Goal: Obtain resource: Obtain resource

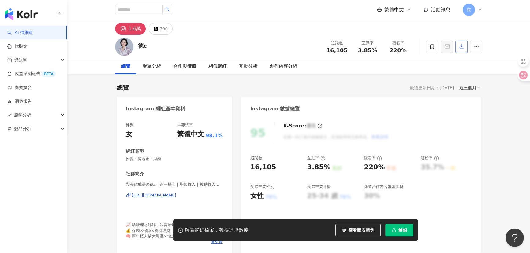
click at [460, 49] on icon "button" at bounding box center [462, 46] width 4 height 4
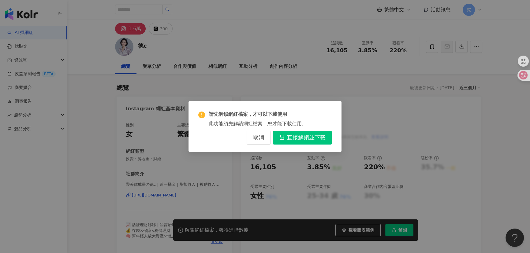
click at [294, 136] on span "直接解鎖並下載" at bounding box center [306, 138] width 39 height 7
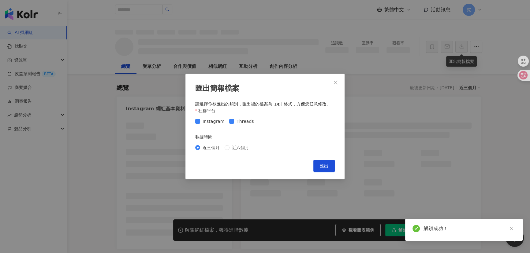
click at [237, 122] on span "Threads" at bounding box center [245, 121] width 22 height 7
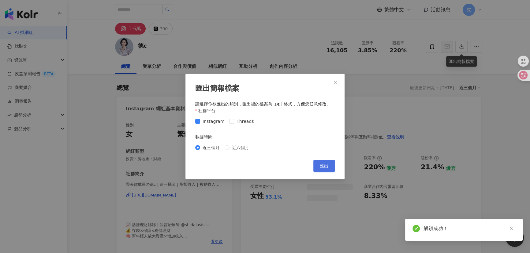
click at [237, 119] on span "Threads" at bounding box center [245, 121] width 22 height 7
click at [234, 121] on span "Threads" at bounding box center [245, 121] width 22 height 7
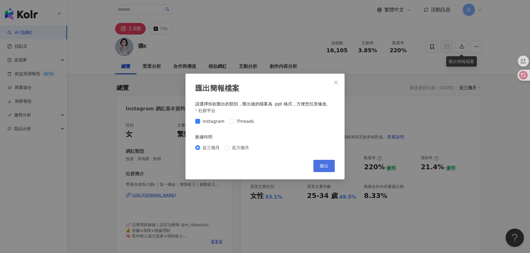
click at [321, 165] on span "匯出" at bounding box center [324, 166] width 9 height 5
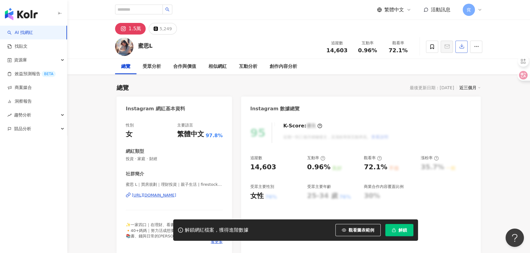
click at [461, 49] on icon "button" at bounding box center [462, 46] width 4 height 4
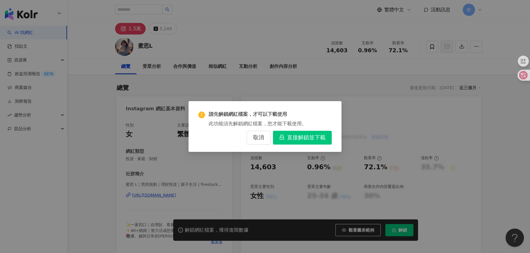
click at [306, 137] on span "直接解鎖並下載" at bounding box center [306, 138] width 39 height 7
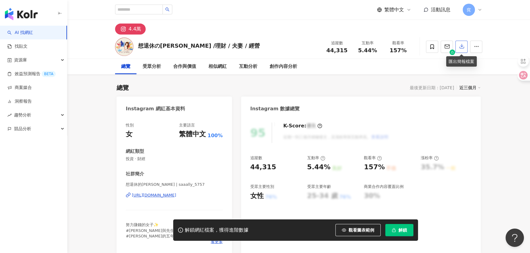
click at [462, 45] on icon "button" at bounding box center [462, 46] width 6 height 6
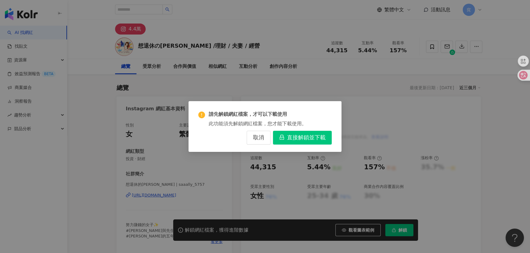
click at [303, 139] on span "直接解鎖並下載" at bounding box center [306, 138] width 39 height 7
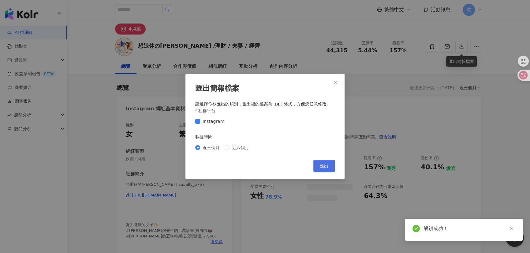
click at [322, 162] on button "匯出" at bounding box center [323, 166] width 21 height 12
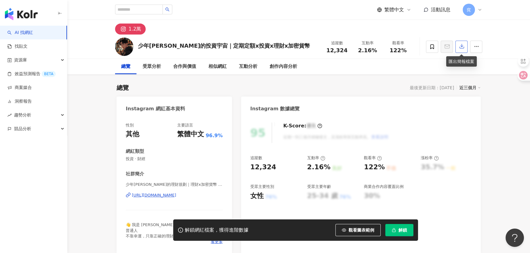
click at [460, 46] on icon "button" at bounding box center [462, 46] width 6 height 6
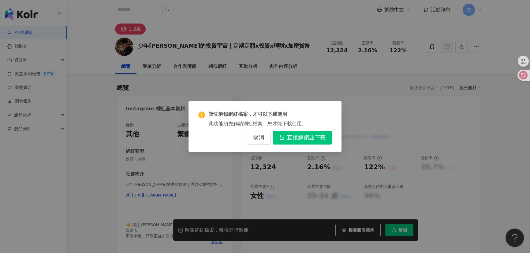
click at [324, 137] on span "直接解鎖並下載" at bounding box center [306, 138] width 39 height 7
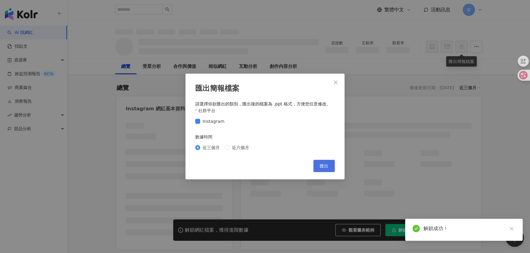
click at [327, 166] on span "匯出" at bounding box center [324, 166] width 9 height 5
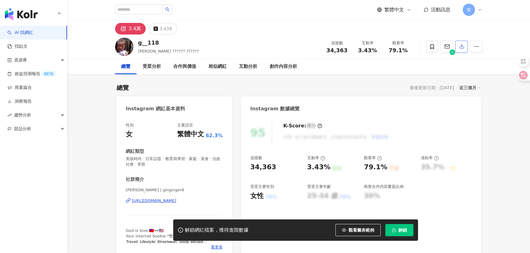
click at [461, 47] on icon "button" at bounding box center [462, 46] width 4 height 4
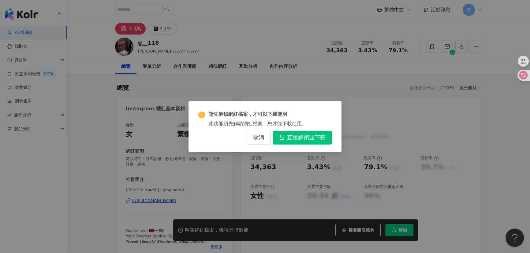
click at [312, 137] on span "直接解鎖並下載" at bounding box center [306, 138] width 39 height 7
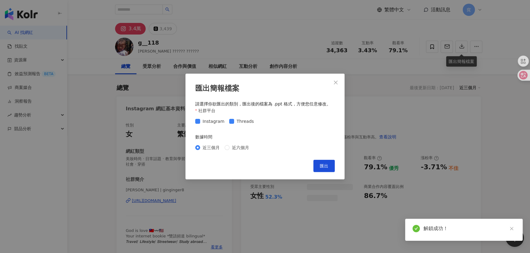
click at [239, 117] on div "Instagram Threads" at bounding box center [265, 122] width 140 height 10
click at [238, 120] on span "Threads" at bounding box center [245, 121] width 22 height 7
click at [322, 167] on span "匯出" at bounding box center [324, 166] width 9 height 5
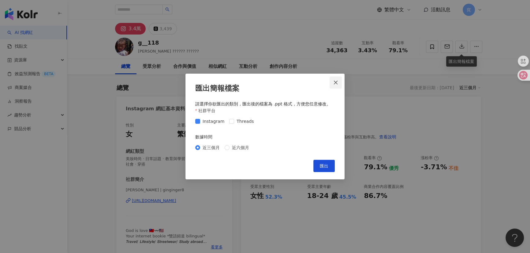
click at [339, 84] on span "Close" at bounding box center [336, 82] width 12 height 5
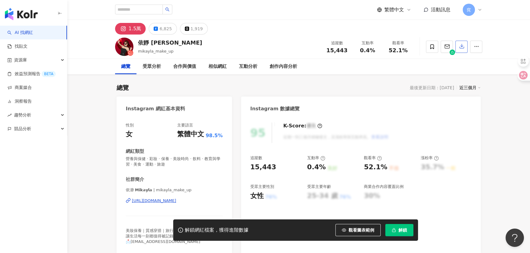
click at [462, 43] on button "button" at bounding box center [461, 47] width 12 height 12
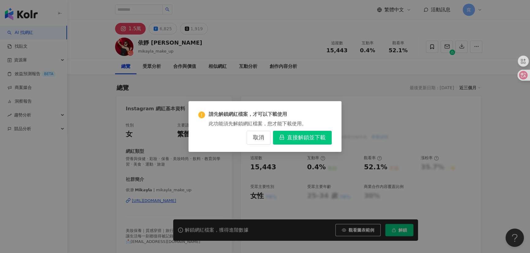
click at [294, 139] on span "直接解鎖並下載" at bounding box center [306, 138] width 39 height 7
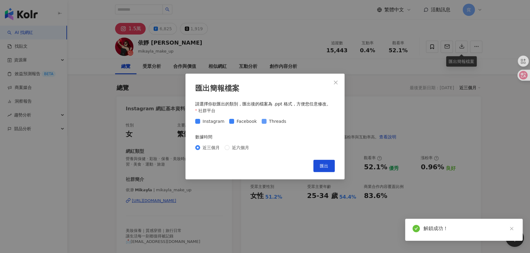
click at [271, 124] on span "Threads" at bounding box center [277, 121] width 22 height 7
click at [234, 119] on span "Facebook" at bounding box center [246, 121] width 25 height 7
drag, startPoint x: 322, startPoint y: 169, endPoint x: 325, endPoint y: 160, distance: 9.3
click at [322, 168] on span "匯出" at bounding box center [324, 166] width 9 height 5
